Goal: Task Accomplishment & Management: Manage account settings

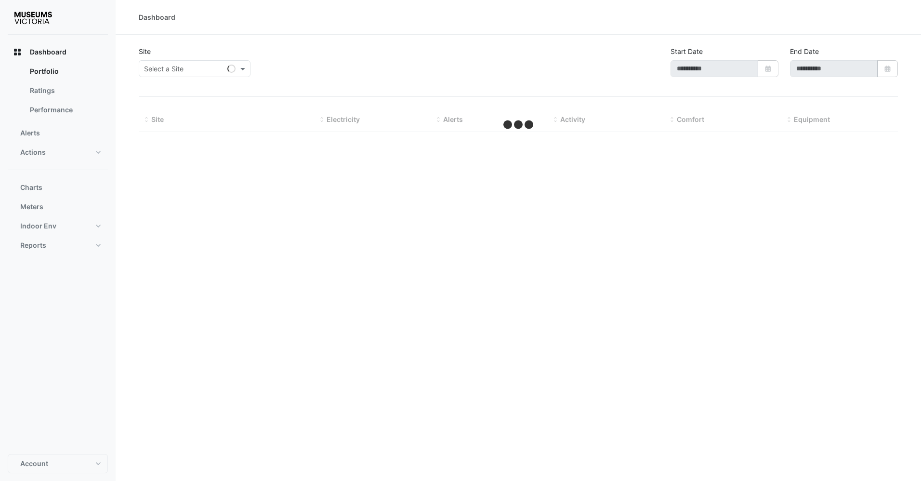
type input "**********"
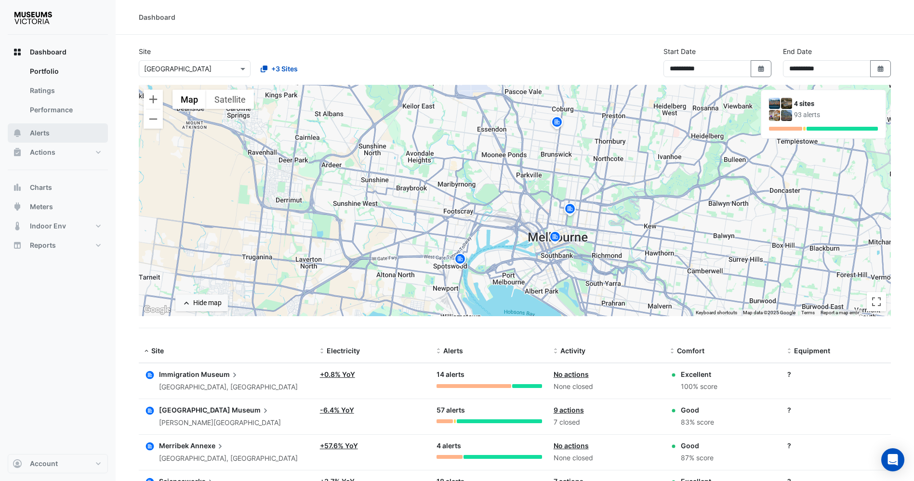
click at [53, 133] on button "Alerts" at bounding box center [58, 132] width 100 height 19
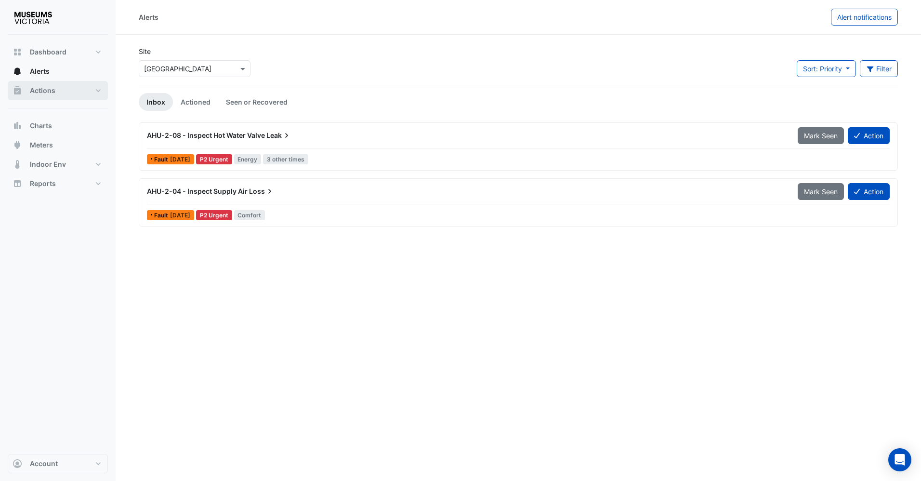
click at [65, 86] on button "Actions" at bounding box center [58, 90] width 100 height 19
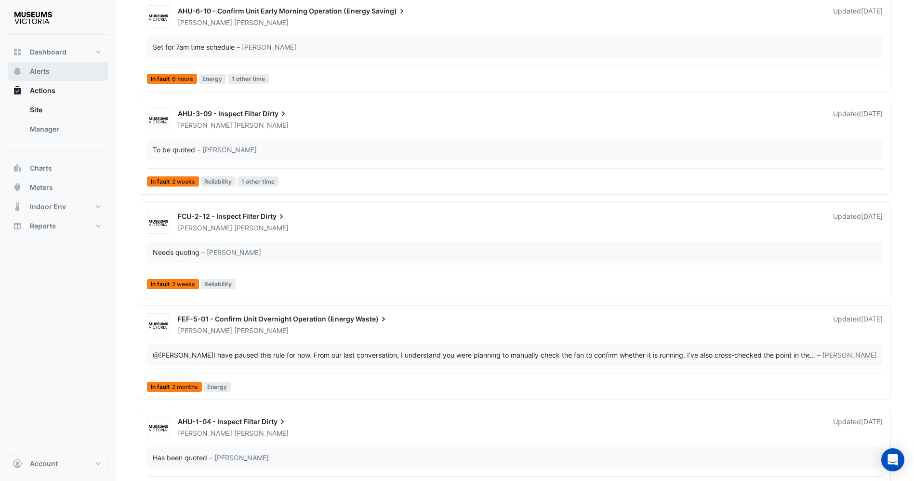
click at [68, 66] on button "Alerts" at bounding box center [58, 71] width 100 height 19
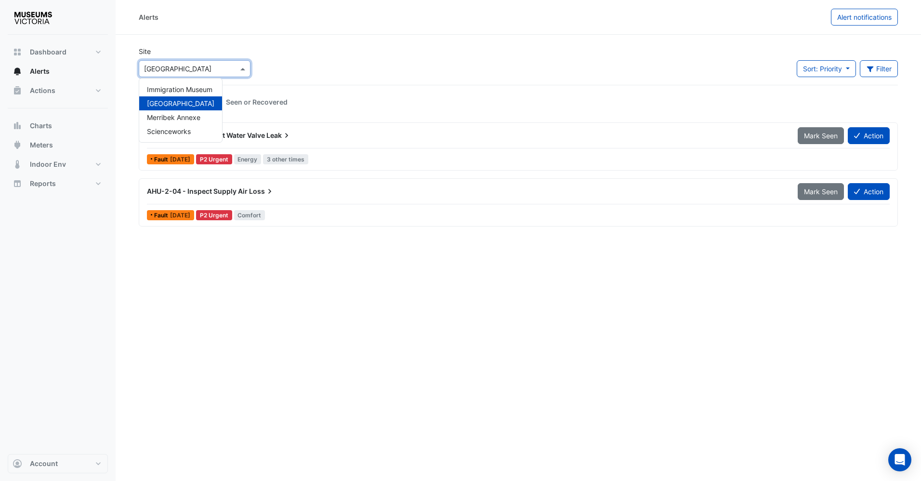
click at [241, 69] on span at bounding box center [244, 69] width 12 height 10
click at [319, 50] on div "Site × Melbourne Museum Immigration Museum Melbourne Museum Merribek Annexe Sci…" at bounding box center [518, 65] width 771 height 39
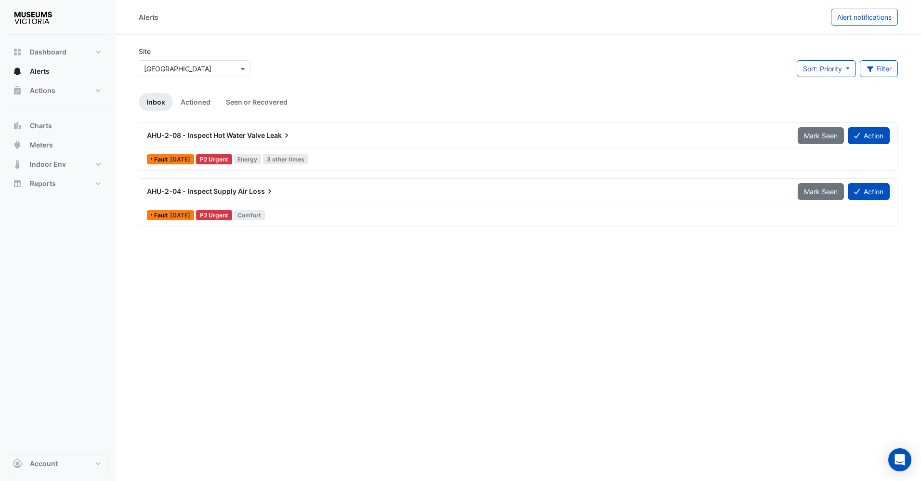
click at [261, 144] on div "AHU-2-08 - Inspect Hot Water Valve Leak" at bounding box center [466, 135] width 651 height 17
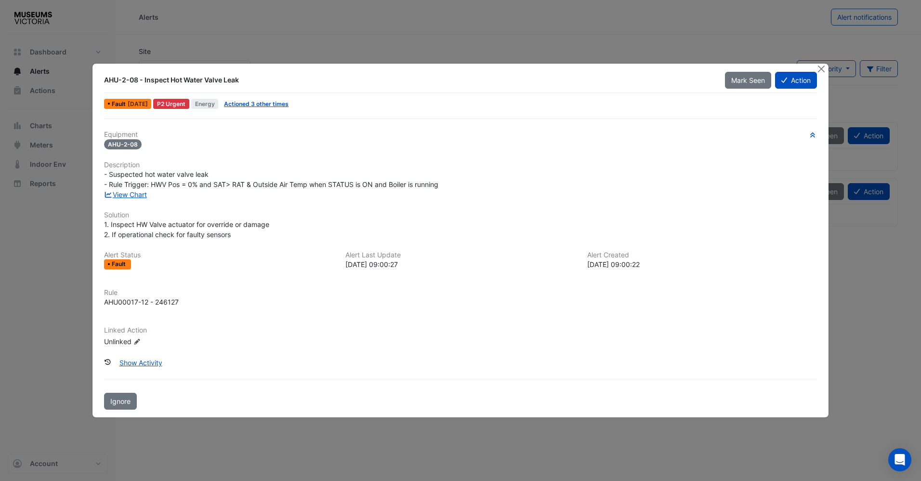
click at [348, 41] on ngb-modal-window "AHU-2-08 - Inspect Hot Water Valve Leak Mark Seen Action Fault 2 days ago P2 Ur…" at bounding box center [460, 240] width 921 height 481
click at [399, 41] on ngb-modal-window "AHU-2-08 - Inspect Hot Water Valve Leak Mark Seen Action Fault 2 days ago P2 Ur…" at bounding box center [460, 240] width 921 height 481
click at [829, 70] on div "AHU-2-08 - Inspect Hot Water Valve Leak Mark Seen Action Fault 2 days ago P2 Ur…" at bounding box center [460, 240] width 737 height 355
click at [824, 70] on button "Close" at bounding box center [822, 69] width 10 height 10
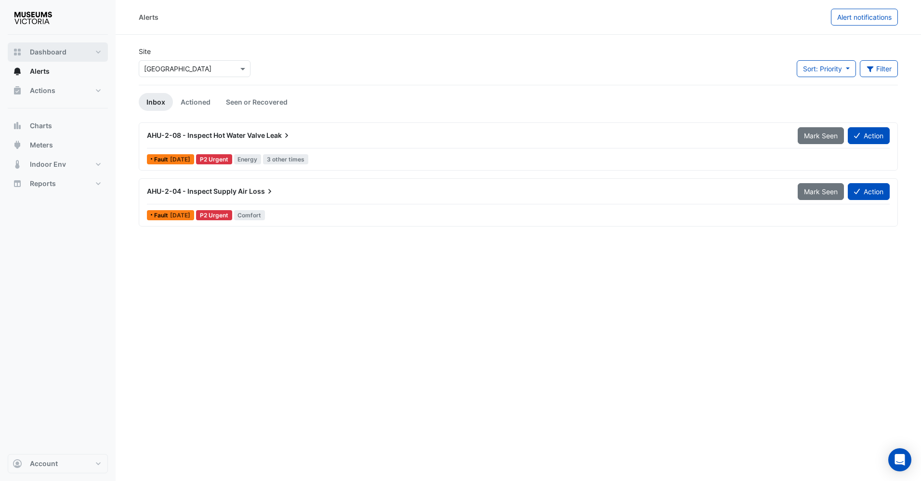
click at [45, 46] on button "Dashboard" at bounding box center [58, 51] width 100 height 19
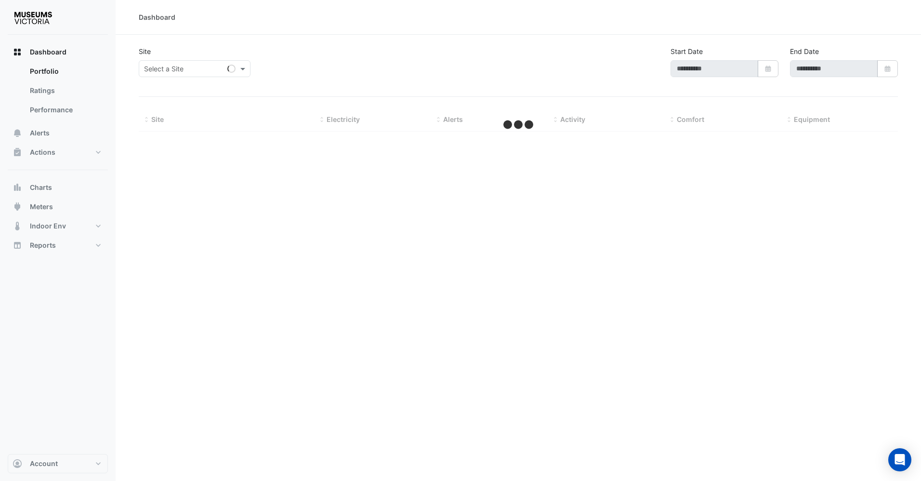
type input "**********"
